Goal: Navigation & Orientation: Find specific page/section

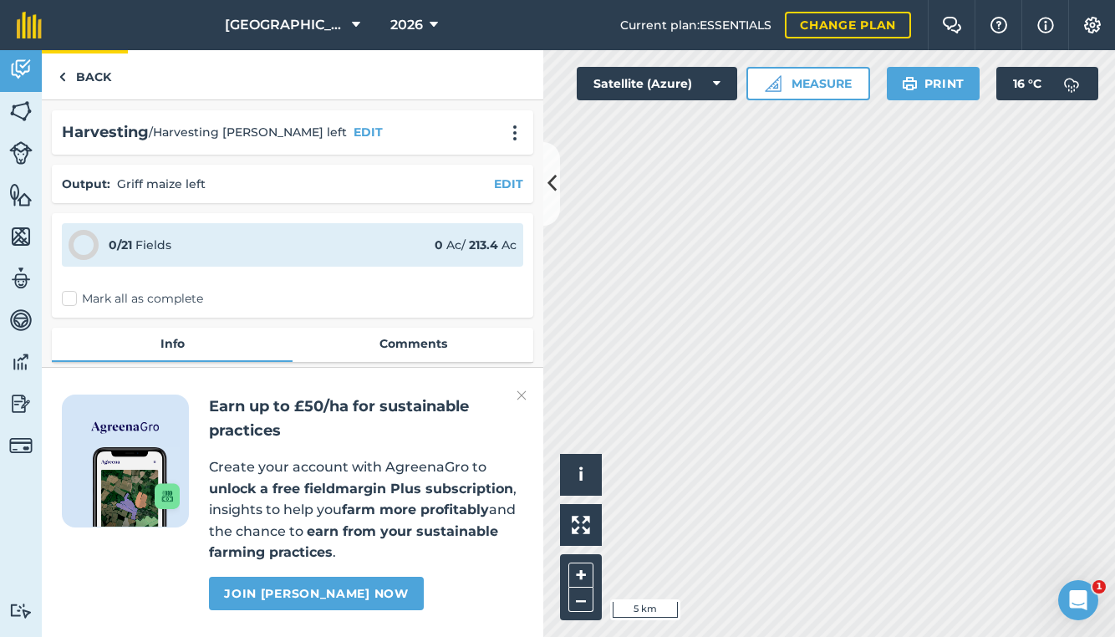
click at [75, 69] on link "Back" at bounding box center [85, 74] width 86 height 49
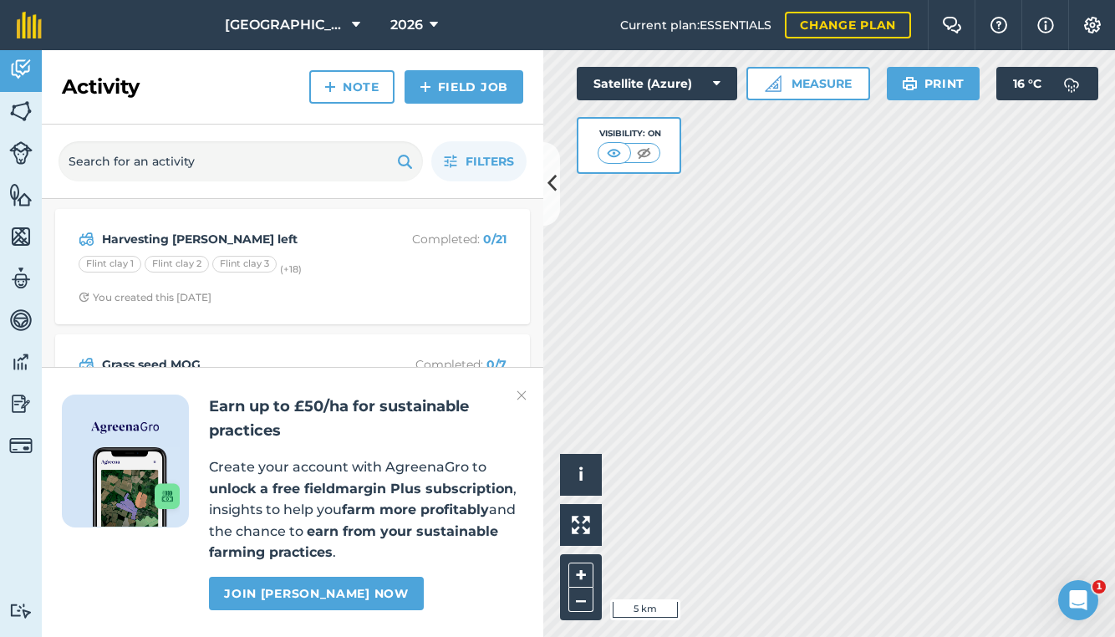
click at [520, 397] on img at bounding box center [522, 395] width 10 height 20
